Goal: Task Accomplishment & Management: Manage account settings

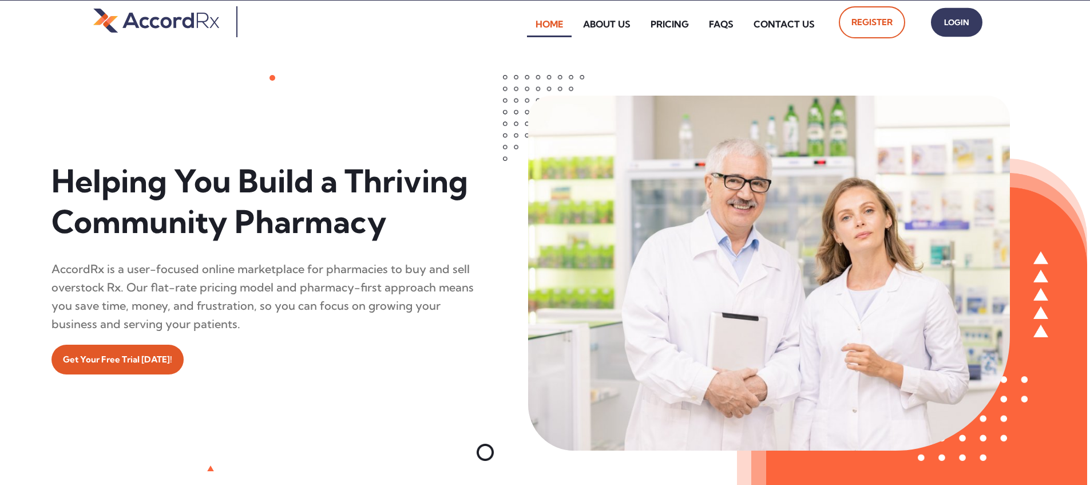
click at [522, 22] on span "Login" at bounding box center [956, 22] width 29 height 17
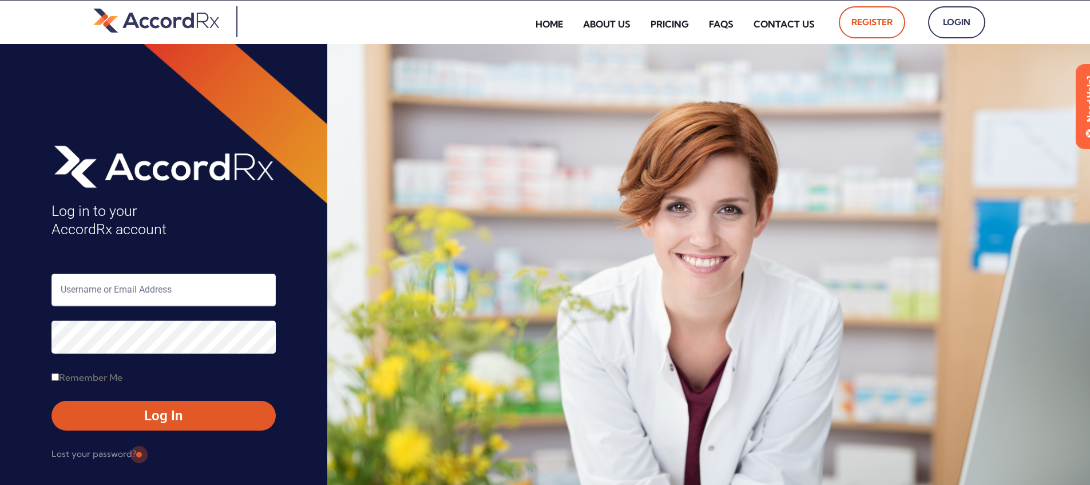
click at [112, 293] on input "text" at bounding box center [163, 290] width 224 height 33
type input "ARX-[PERSON_NAME]"
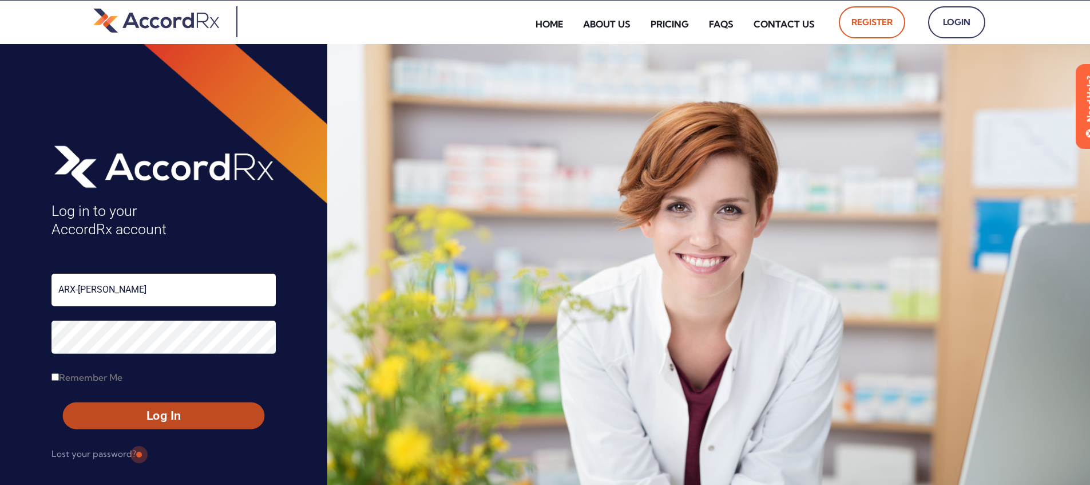
click at [138, 417] on span "Log In" at bounding box center [163, 415] width 181 height 17
